Goal: Task Accomplishment & Management: Manage account settings

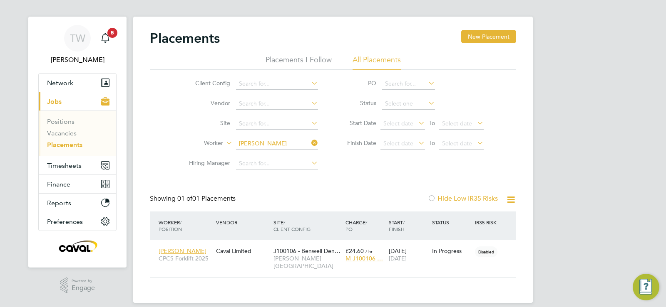
scroll to position [8, 39]
click at [74, 166] on span "Timesheets" at bounding box center [64, 166] width 35 height 8
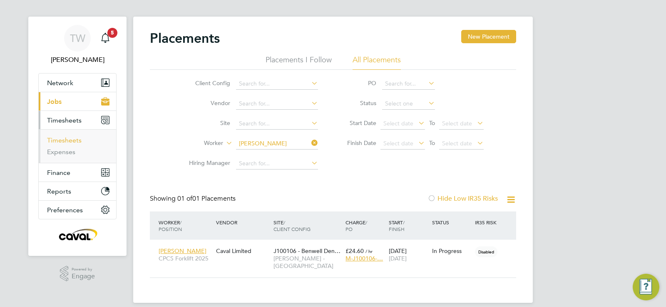
click at [70, 143] on link "Timesheets" at bounding box center [64, 140] width 35 height 8
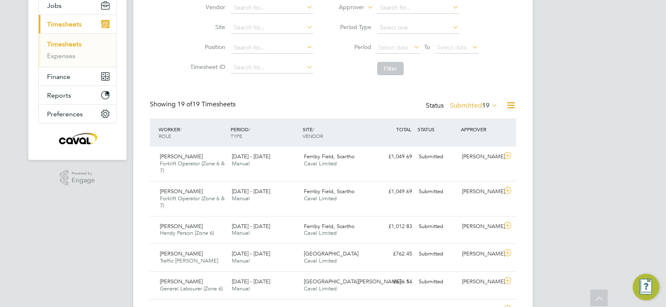
click at [487, 106] on span "19" at bounding box center [485, 106] width 7 height 8
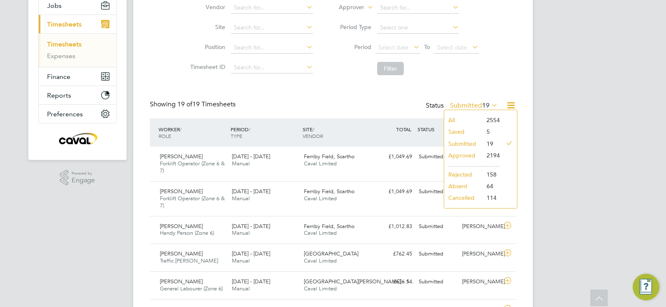
click at [462, 154] on li "Approved" at bounding box center [463, 156] width 38 height 12
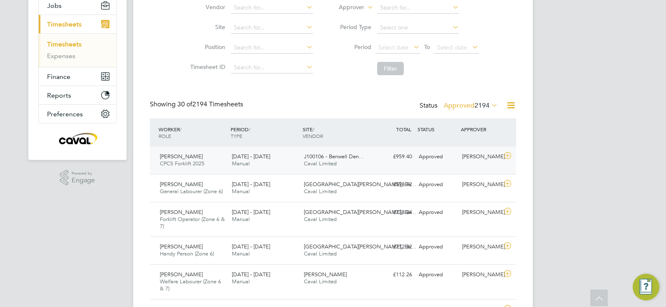
click at [417, 168] on div "Craig Ward CPCS Forklift 2025 30 Aug - 5 Sep 2025 30 Aug - 5 Sep 2025 Manual J1…" at bounding box center [333, 160] width 366 height 27
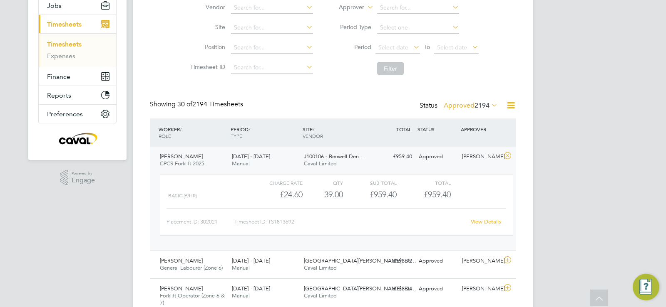
click at [495, 225] on div "View Details" at bounding box center [485, 221] width 41 height 13
click at [491, 221] on link "View Details" at bounding box center [485, 221] width 30 height 7
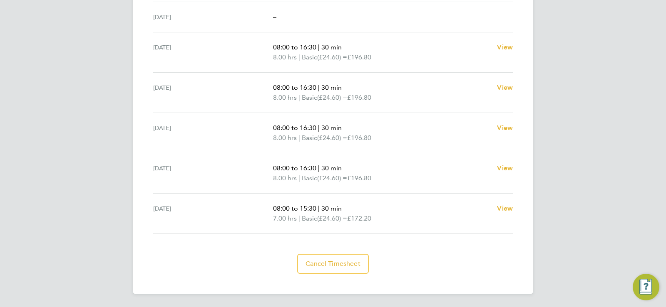
scroll to position [293, 0]
click at [345, 265] on span "Cancel Timesheet" at bounding box center [332, 265] width 55 height 8
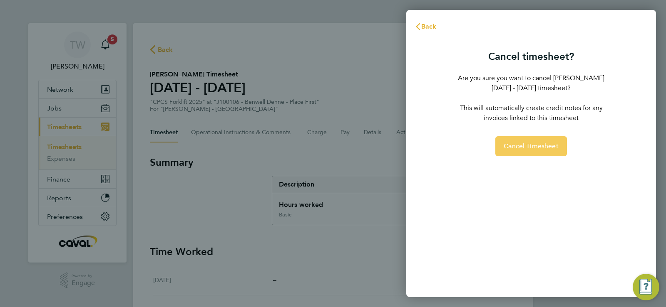
click at [538, 155] on button "Cancel Timesheet" at bounding box center [531, 146] width 72 height 20
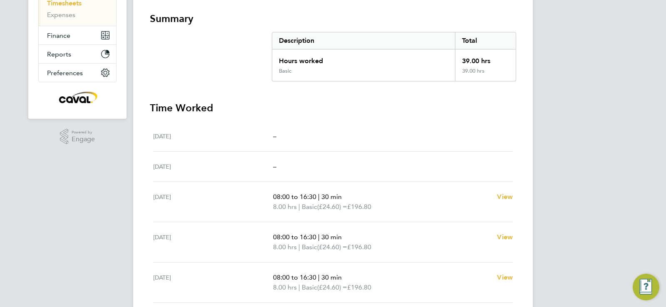
scroll to position [149, 0]
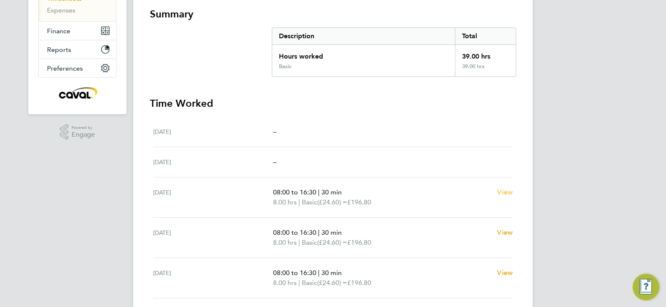
click at [502, 194] on span "View" at bounding box center [505, 192] width 16 height 8
select select "30"
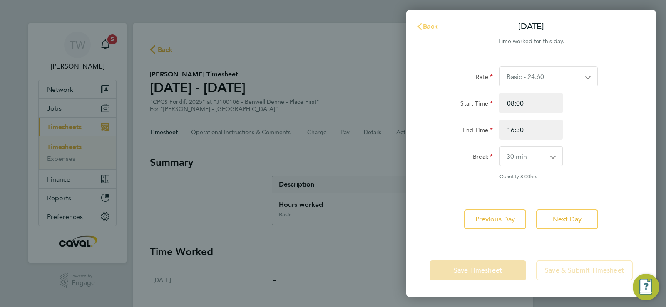
click at [433, 26] on span "Back" at bounding box center [430, 26] width 15 height 8
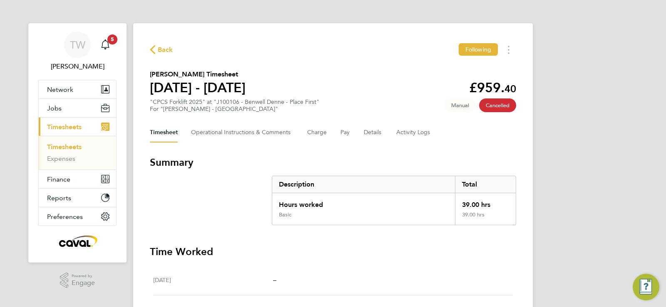
click at [167, 48] on span "Back" at bounding box center [165, 50] width 15 height 10
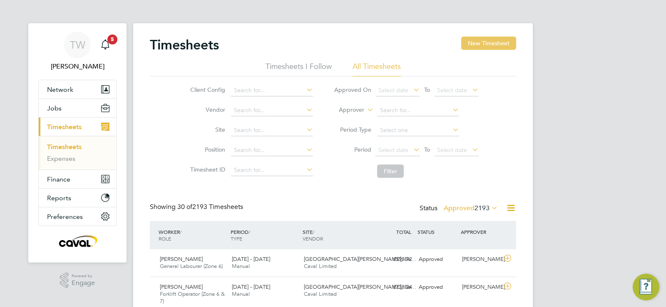
click at [481, 47] on button "New Timesheet" at bounding box center [488, 43] width 55 height 13
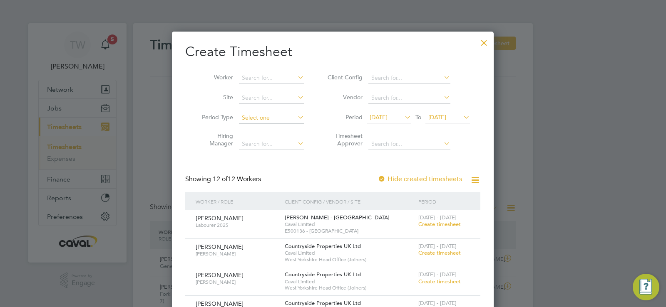
click at [282, 116] on input at bounding box center [271, 118] width 65 height 12
click at [273, 99] on input at bounding box center [271, 98] width 65 height 12
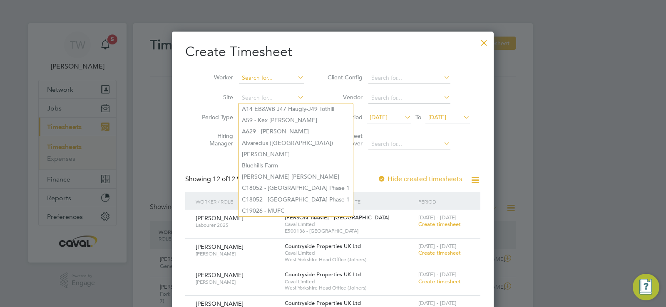
click at [273, 81] on input at bounding box center [271, 78] width 65 height 12
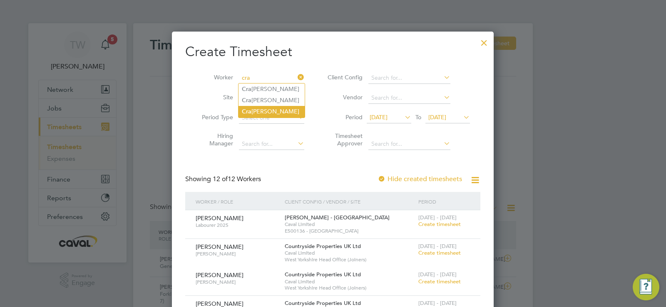
click at [275, 109] on li "Cra [PERSON_NAME]" at bounding box center [271, 111] width 66 height 11
type input "[PERSON_NAME]"
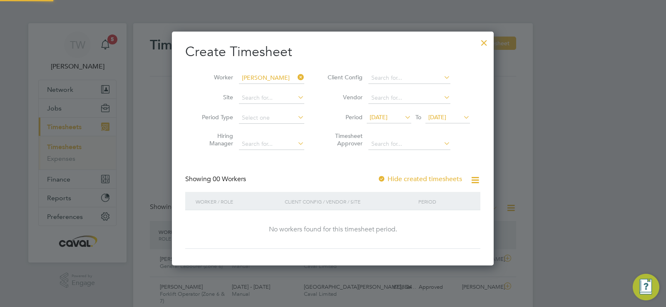
click at [387, 116] on span "[DATE]" at bounding box center [378, 117] width 18 height 7
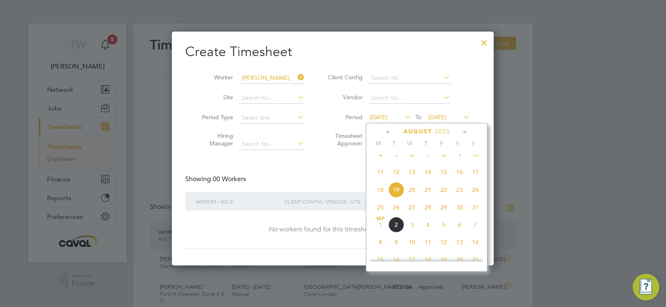
click at [378, 215] on span "25" at bounding box center [380, 208] width 16 height 16
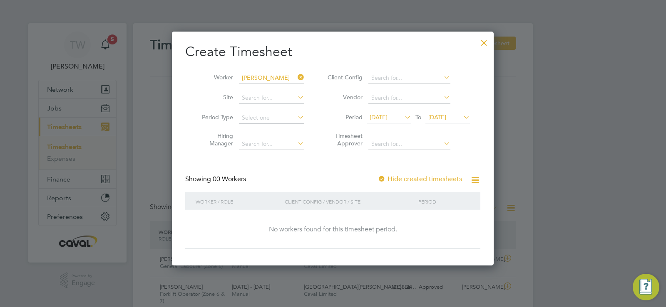
click at [446, 119] on span "[DATE]" at bounding box center [437, 117] width 18 height 7
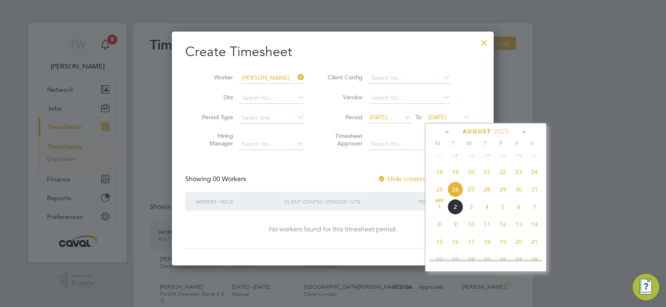
click at [532, 198] on span "31" at bounding box center [534, 190] width 16 height 16
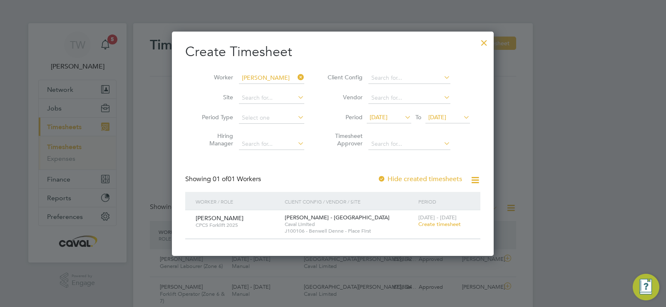
click at [442, 227] on span "Create timesheet" at bounding box center [439, 224] width 42 height 7
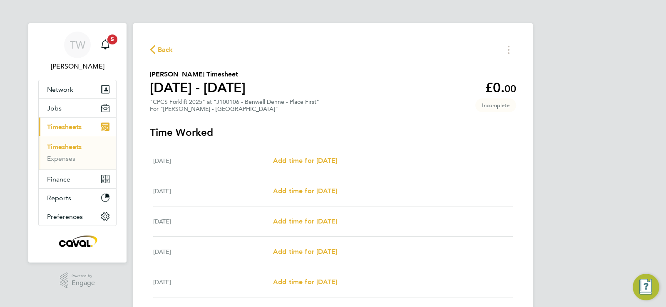
click at [161, 47] on span "Back" at bounding box center [165, 50] width 15 height 10
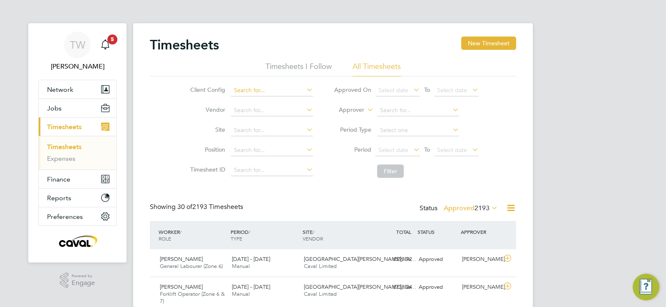
click at [246, 91] on input at bounding box center [272, 91] width 82 height 12
click at [206, 97] on li "Client Config" at bounding box center [250, 91] width 146 height 20
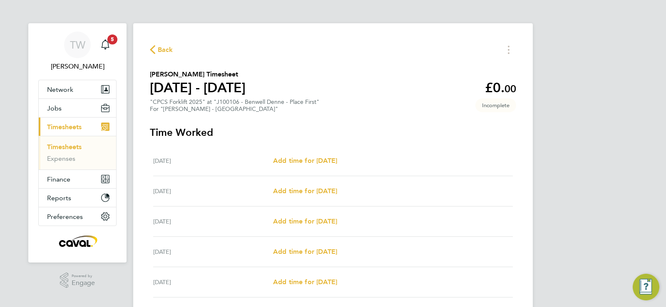
click at [167, 52] on span "Back" at bounding box center [165, 50] width 15 height 10
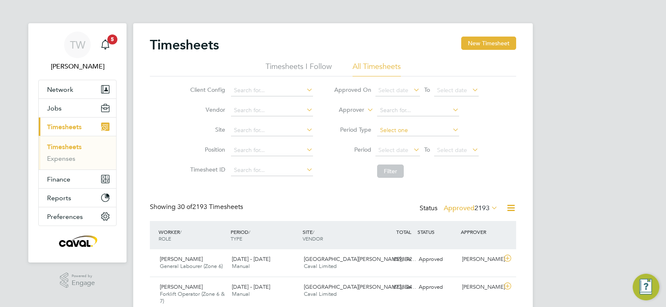
click at [400, 130] on input at bounding box center [418, 131] width 82 height 12
click at [495, 47] on button "New Timesheet" at bounding box center [488, 43] width 55 height 13
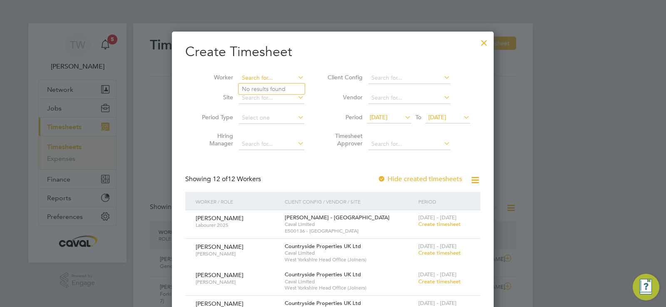
click at [267, 76] on input at bounding box center [271, 78] width 65 height 12
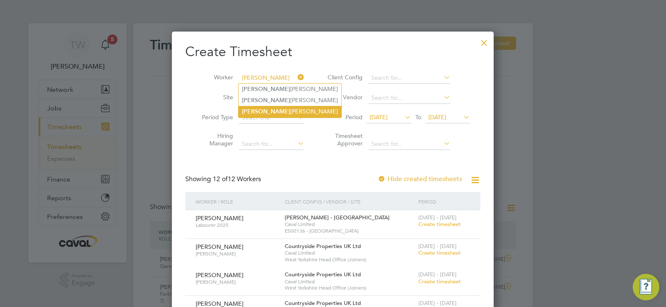
click at [267, 109] on li "[PERSON_NAME]" at bounding box center [289, 111] width 103 height 11
type input "[PERSON_NAME]"
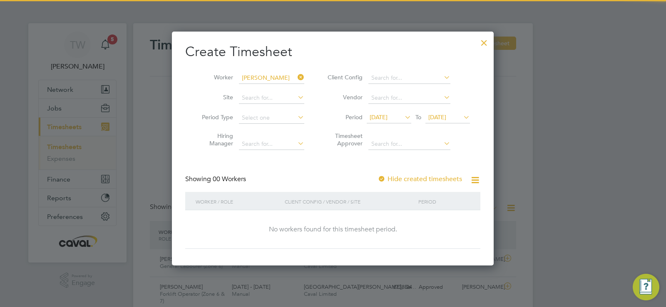
click at [387, 116] on span "[DATE]" at bounding box center [378, 117] width 18 height 7
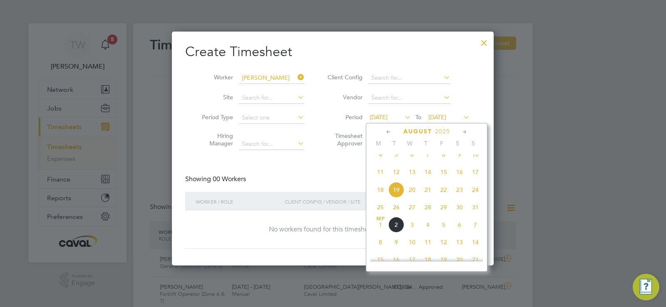
click at [378, 215] on span "25" at bounding box center [380, 208] width 16 height 16
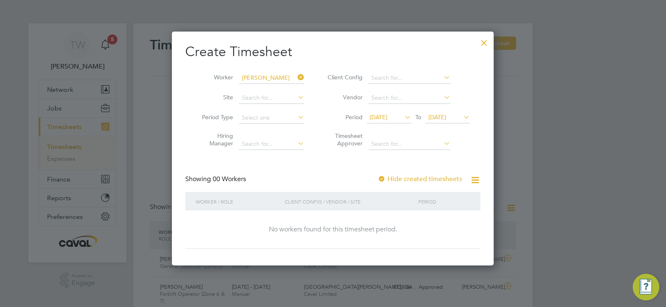
click at [438, 115] on span "[DATE]" at bounding box center [437, 117] width 18 height 7
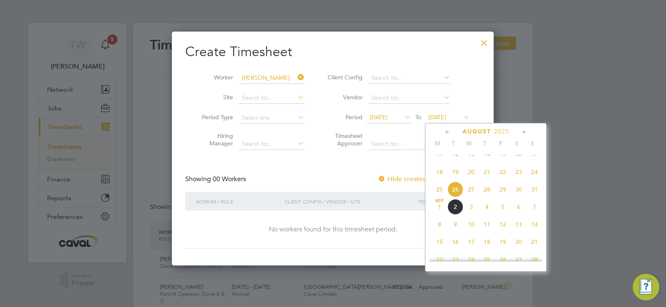
click at [532, 196] on span "31" at bounding box center [534, 190] width 16 height 16
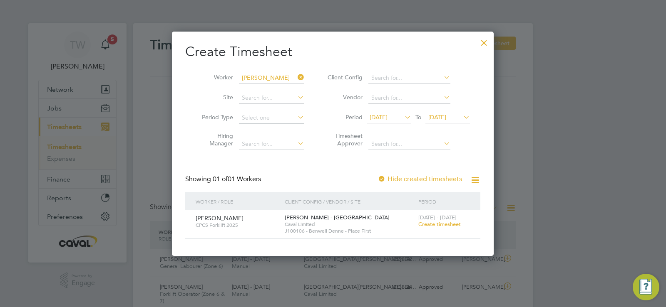
click at [386, 117] on span "[DATE]" at bounding box center [378, 117] width 18 height 7
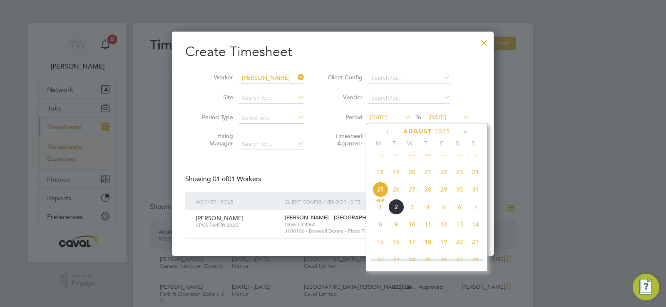
click at [378, 194] on span "25" at bounding box center [380, 190] width 16 height 16
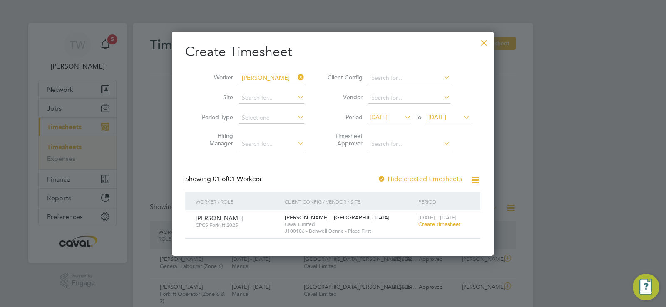
click at [387, 120] on span "[DATE]" at bounding box center [378, 117] width 18 height 7
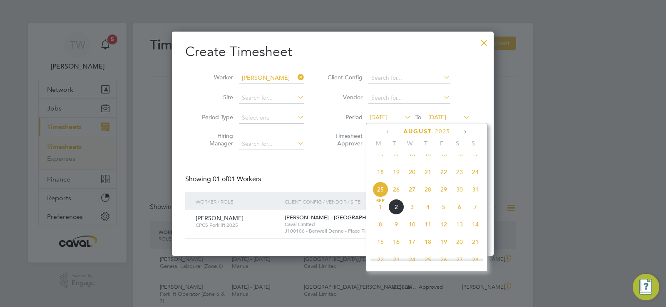
click at [378, 198] on span "25" at bounding box center [380, 190] width 16 height 16
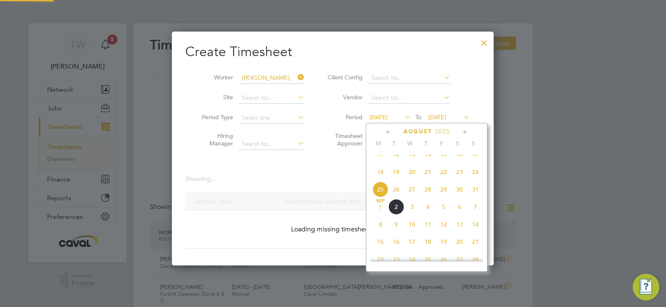
scroll to position [224, 322]
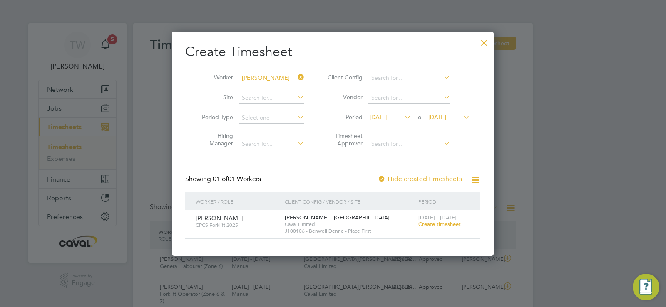
click at [431, 115] on span "[DATE]" at bounding box center [437, 117] width 18 height 7
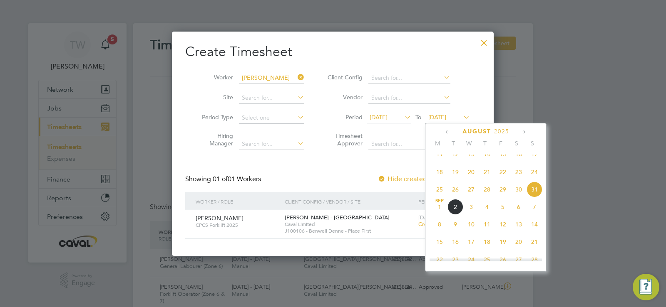
click at [533, 197] on span "31" at bounding box center [534, 190] width 16 height 16
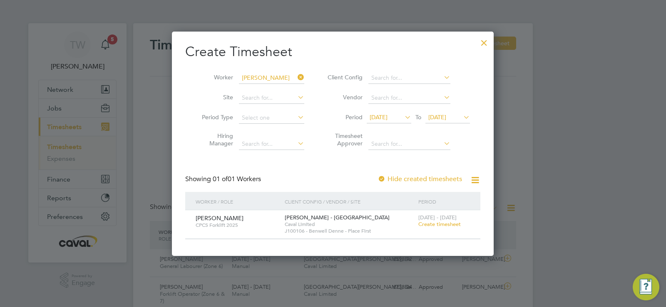
click at [319, 223] on span "Caval Limited" at bounding box center [349, 224] width 129 height 7
click at [389, 113] on span "[DATE]" at bounding box center [388, 117] width 45 height 11
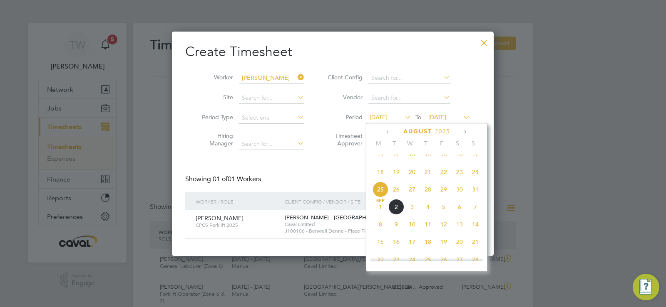
click at [380, 179] on span "18" at bounding box center [380, 172] width 16 height 16
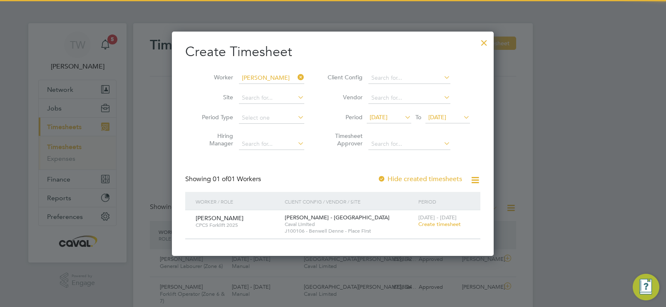
click at [428, 119] on span "[DATE]" at bounding box center [437, 117] width 18 height 7
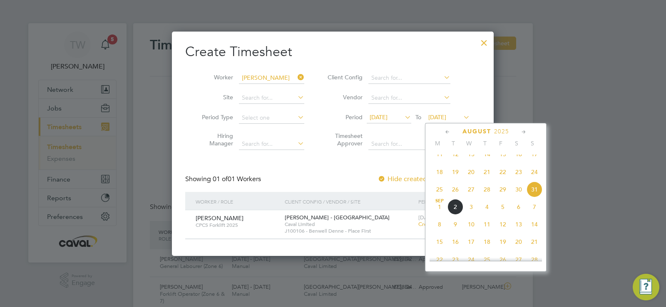
click at [532, 162] on span "17" at bounding box center [534, 154] width 16 height 16
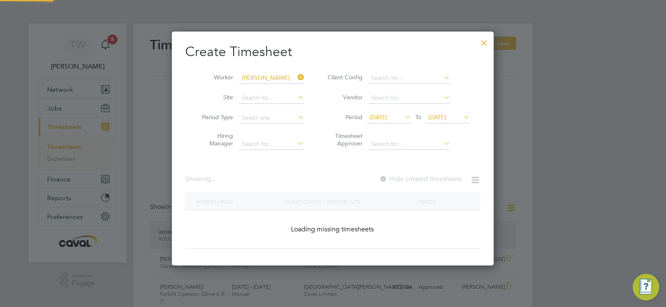
scroll to position [235, 322]
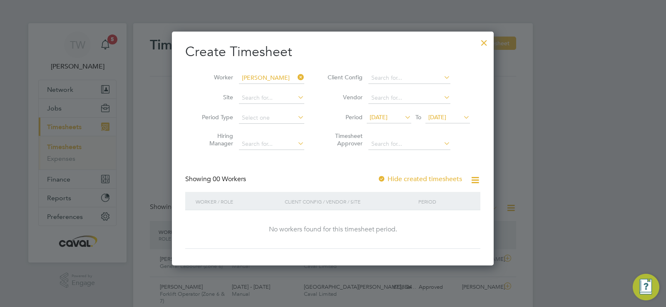
click at [446, 119] on span "[DATE]" at bounding box center [437, 117] width 18 height 7
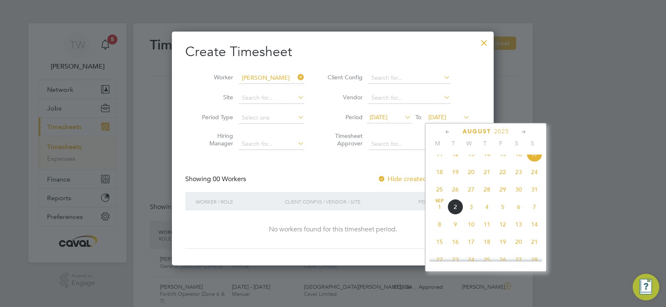
scroll to position [288, 0]
click at [533, 251] on span "7" at bounding box center [534, 243] width 16 height 16
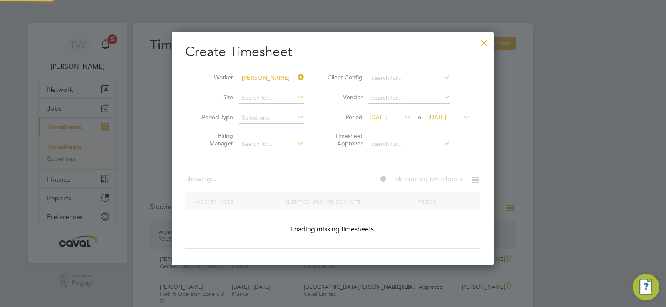
scroll to position [224, 322]
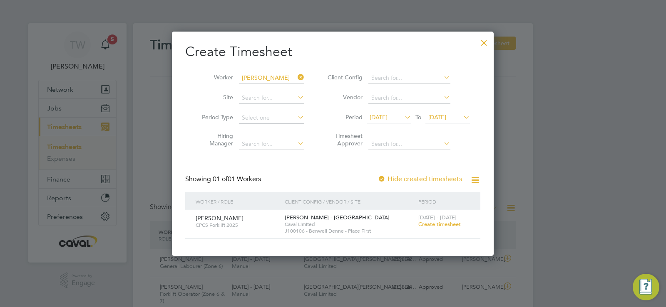
click at [451, 225] on span "Create timesheet" at bounding box center [439, 224] width 42 height 7
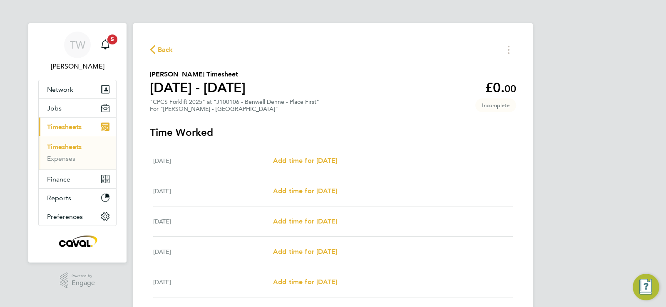
click at [156, 51] on span "Back" at bounding box center [161, 49] width 23 height 8
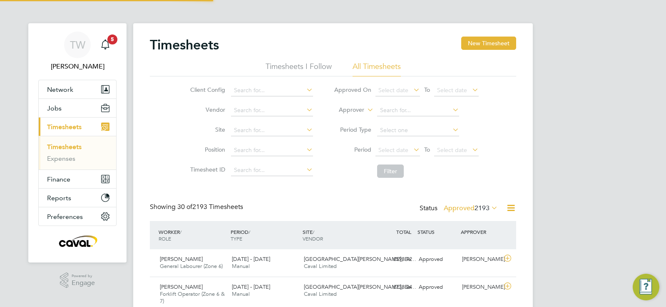
scroll to position [21, 72]
click at [249, 127] on input at bounding box center [272, 131] width 82 height 12
click at [200, 131] on label "Site" at bounding box center [206, 129] width 37 height 7
click at [275, 123] on li "Site" at bounding box center [250, 131] width 146 height 20
click at [275, 131] on input at bounding box center [272, 131] width 82 height 12
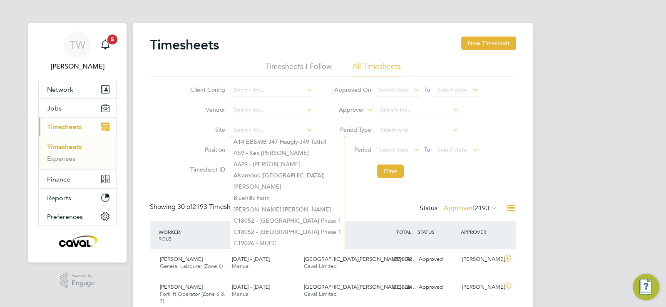
click at [198, 138] on li "Site" at bounding box center [250, 131] width 146 height 20
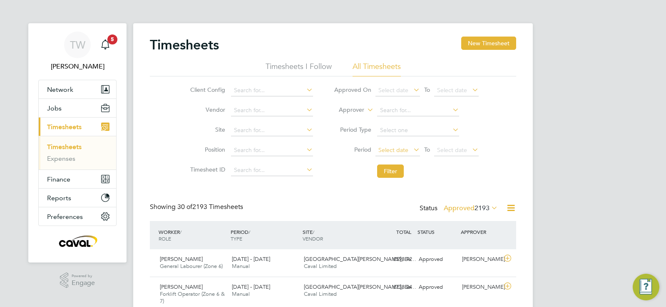
click at [402, 149] on span "Select date" at bounding box center [393, 149] width 30 height 7
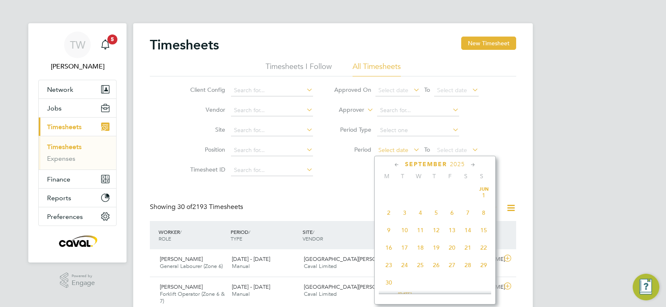
scroll to position [252, 0]
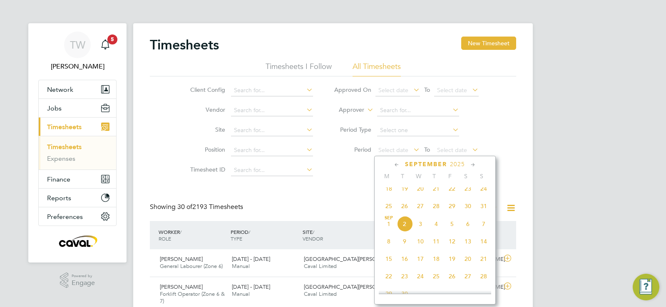
click at [387, 214] on span "25" at bounding box center [389, 206] width 16 height 16
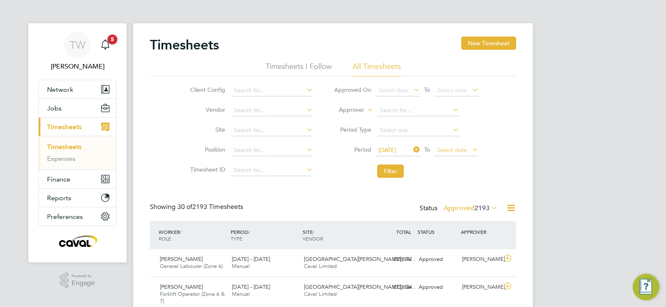
click at [467, 150] on span "Select date" at bounding box center [456, 150] width 45 height 11
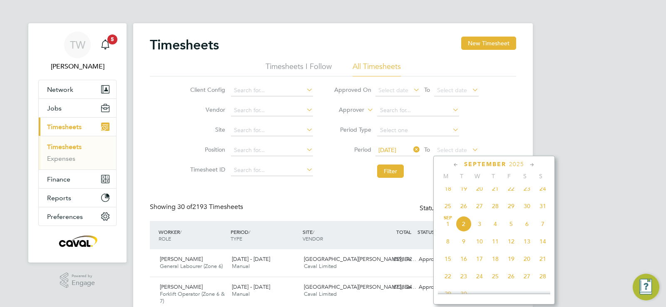
click at [543, 213] on span "31" at bounding box center [543, 206] width 16 height 16
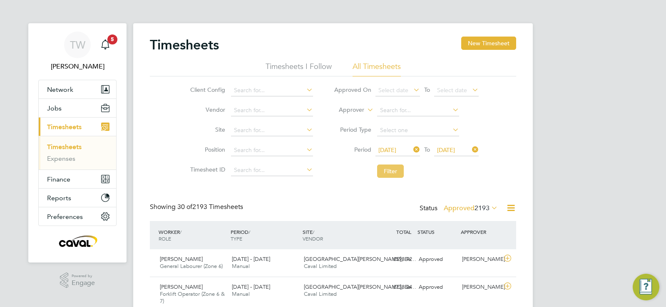
click at [384, 171] on button "Filter" at bounding box center [390, 171] width 27 height 13
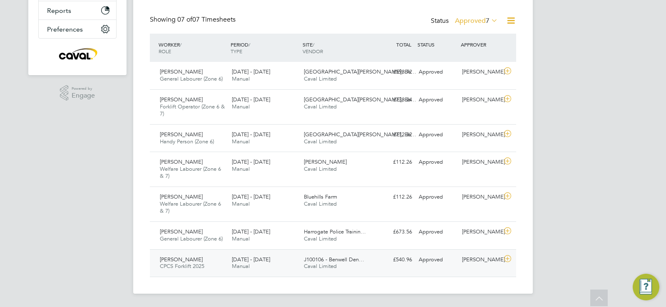
click at [431, 263] on div "Approved" at bounding box center [436, 260] width 43 height 14
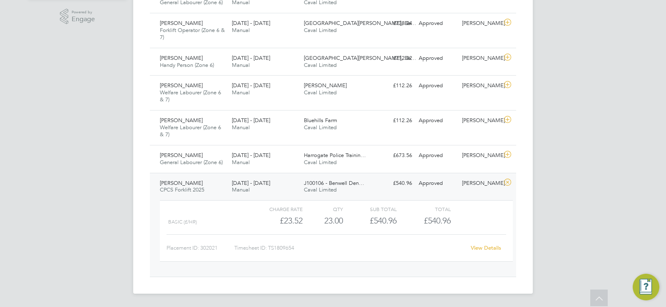
click at [493, 248] on link "View Details" at bounding box center [485, 248] width 30 height 7
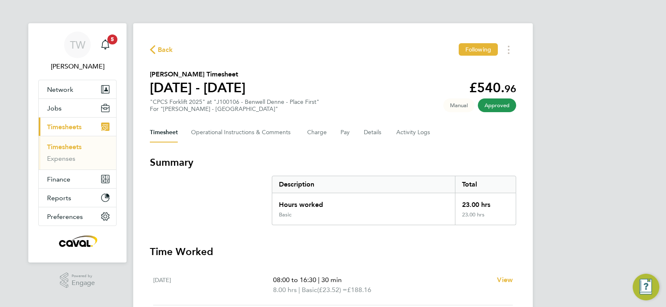
click at [240, 190] on section "Summary Description Total Hours worked 23.00 hrs Basic 23.00 hrs" at bounding box center [333, 190] width 366 height 69
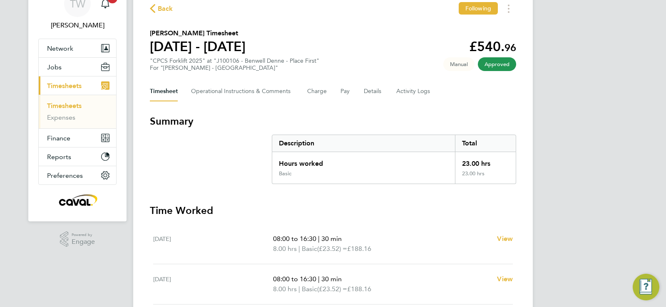
scroll to position [42, 0]
click at [404, 94] on Logs-tab "Activity Logs" at bounding box center [413, 91] width 35 height 20
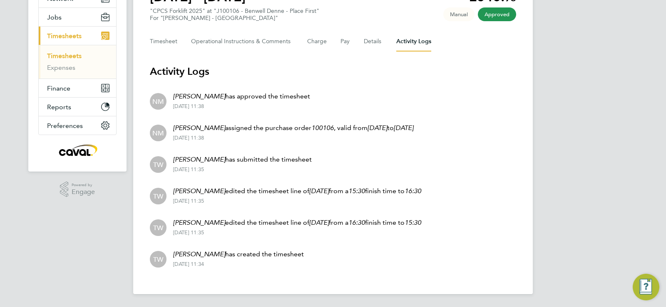
scroll to position [92, 0]
click at [329, 273] on li "TW Tim Wells has created the timesheet 27 Aug 2025 - 11:34" at bounding box center [333, 259] width 366 height 32
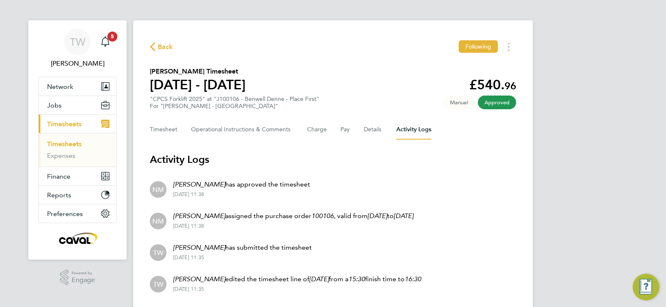
scroll to position [0, 0]
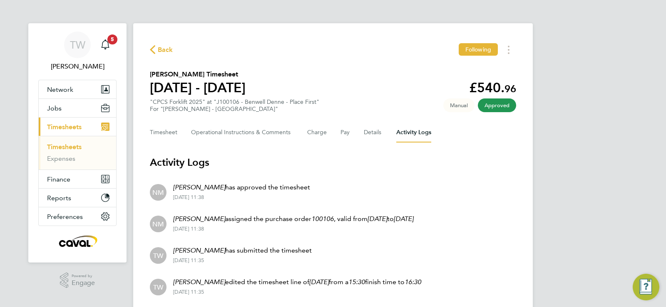
click at [158, 50] on span "Back" at bounding box center [165, 50] width 15 height 10
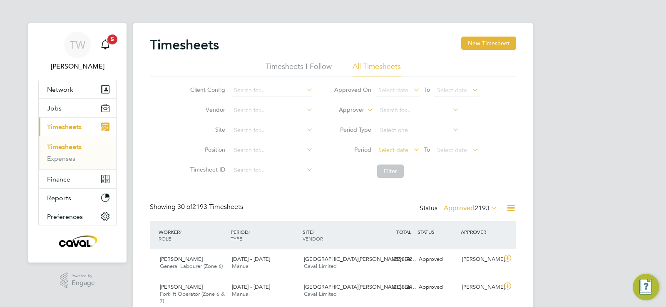
click at [410, 154] on span "Select date" at bounding box center [397, 150] width 45 height 11
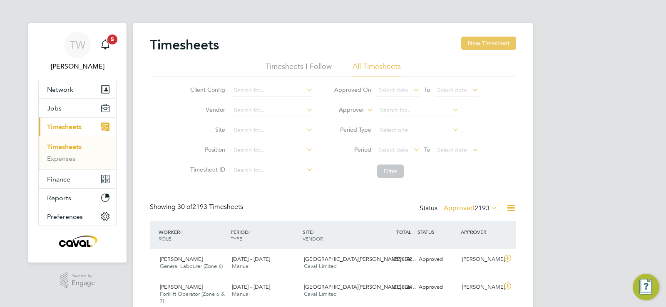
click at [488, 47] on button "New Timesheet" at bounding box center [488, 43] width 55 height 13
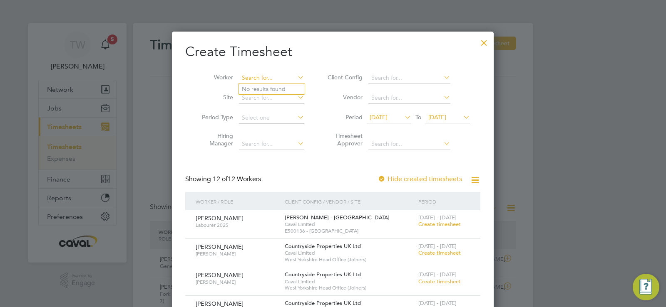
click at [252, 74] on input at bounding box center [271, 78] width 65 height 12
click at [281, 111] on li "[PERSON_NAME]" at bounding box center [289, 111] width 103 height 11
type input "[PERSON_NAME]"
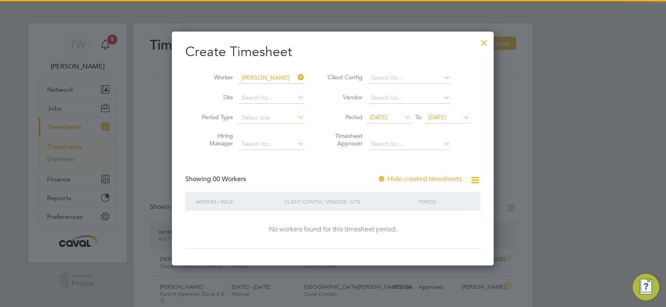
click at [407, 122] on span "[DATE]" at bounding box center [388, 117] width 45 height 11
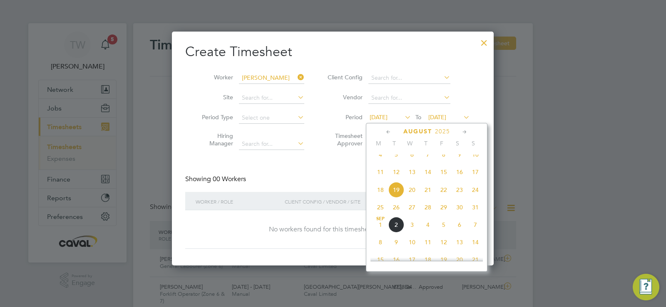
click at [379, 179] on span "11" at bounding box center [380, 172] width 16 height 16
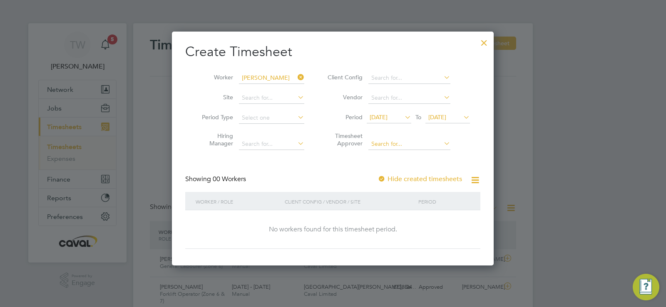
click at [438, 145] on input at bounding box center [409, 145] width 82 height 12
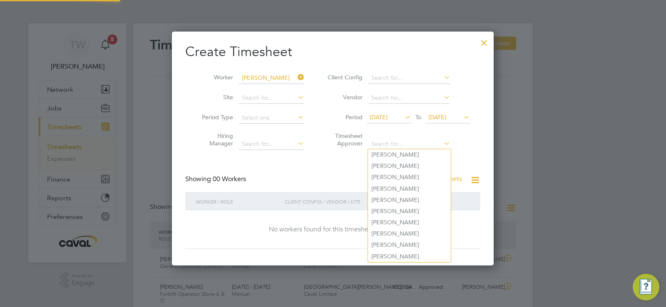
click at [480, 141] on div "Create Timesheet Worker Craig Ward Site Period Type Hiring Manager Client Confi…" at bounding box center [333, 149] width 322 height 234
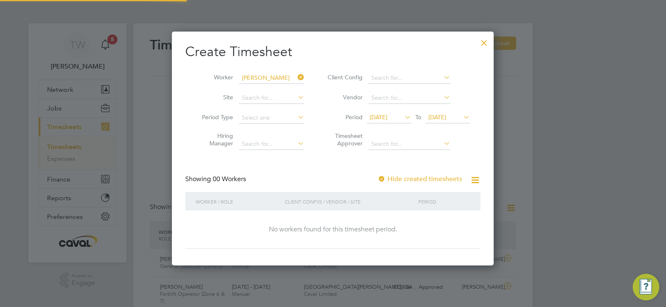
click at [446, 114] on span "[DATE]" at bounding box center [437, 117] width 18 height 7
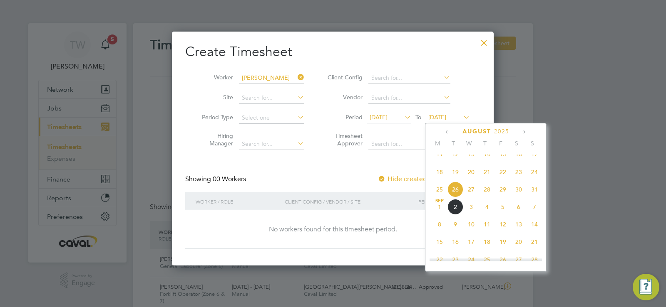
click at [533, 249] on span "21" at bounding box center [534, 242] width 16 height 16
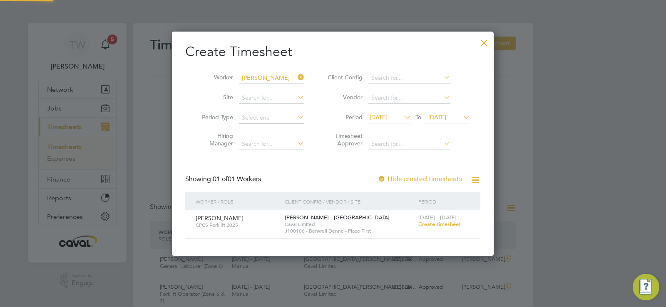
click at [322, 162] on div "Create Timesheet Worker Craig Ward Site Period Type Hiring Manager Client Confi…" at bounding box center [332, 141] width 295 height 196
click at [485, 42] on div at bounding box center [483, 40] width 15 height 15
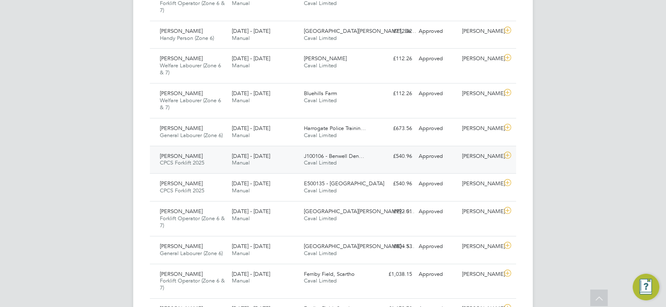
click at [438, 158] on div "Approved" at bounding box center [436, 157] width 43 height 14
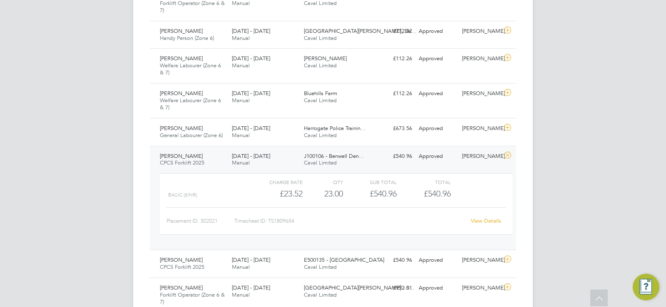
click at [485, 223] on link "View Details" at bounding box center [485, 221] width 30 height 7
